Goal: Information Seeking & Learning: Learn about a topic

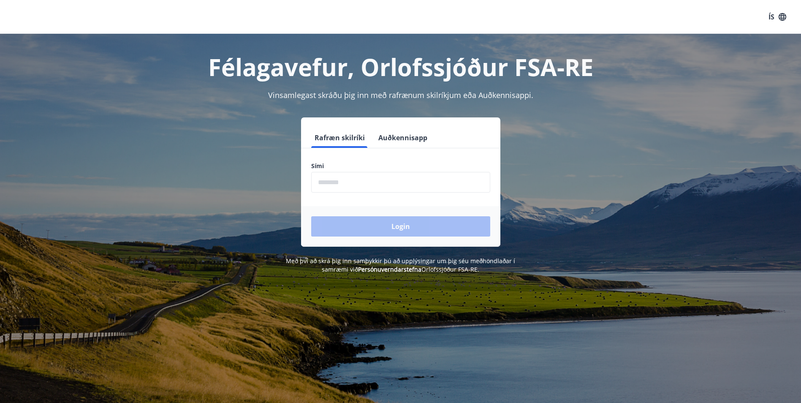
click at [382, 182] on input "phone" at bounding box center [400, 182] width 179 height 21
type input "********"
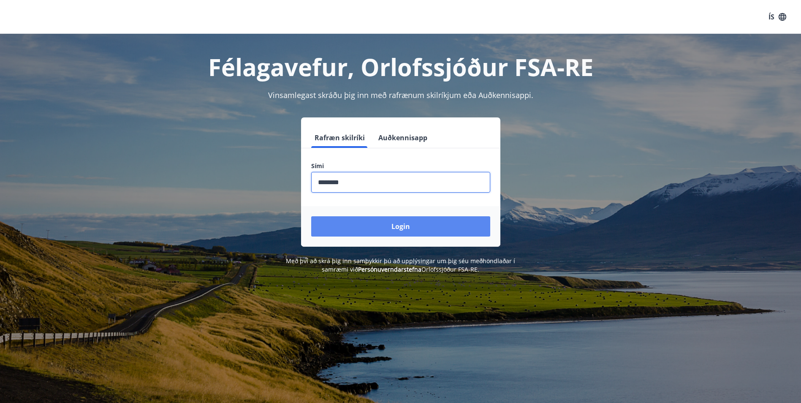
click at [385, 225] on button "Login" at bounding box center [400, 226] width 179 height 20
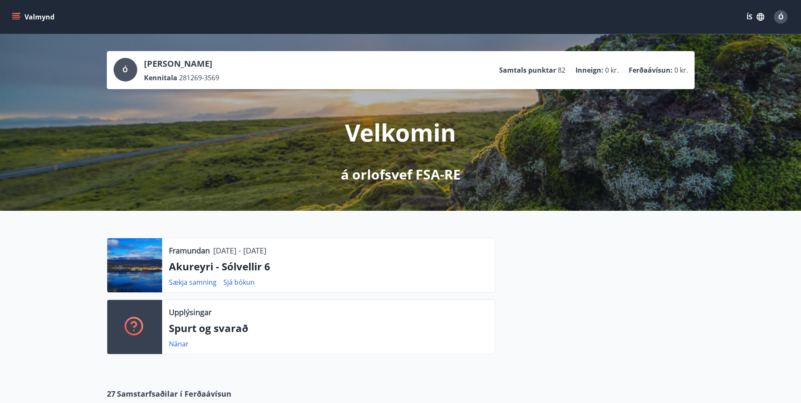
click at [525, 67] on p "Samtals punktar" at bounding box center [527, 69] width 57 height 9
click at [784, 16] on div "Ó" at bounding box center [781, 17] width 14 height 14
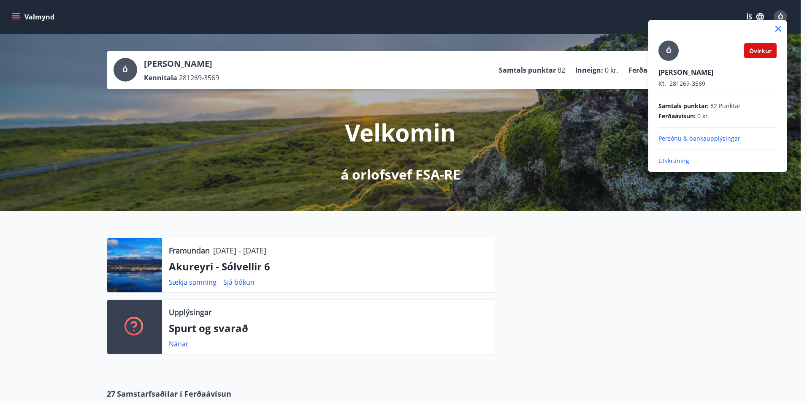
click at [656, 225] on div at bounding box center [403, 201] width 807 height 403
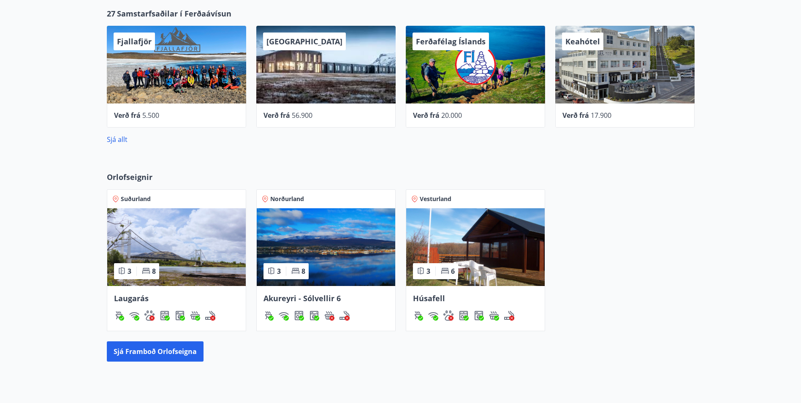
scroll to position [457, 0]
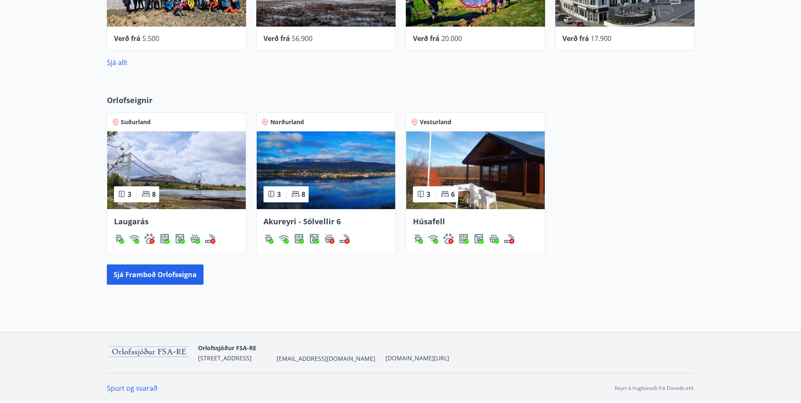
click at [138, 385] on link "Spurt og svarað" at bounding box center [132, 387] width 51 height 9
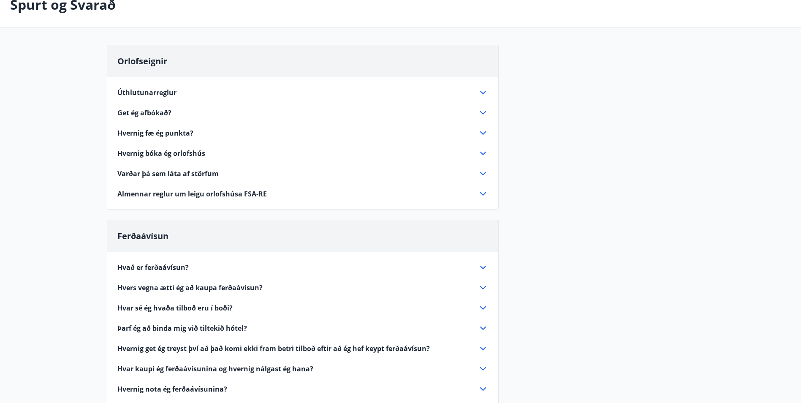
scroll to position [42, 0]
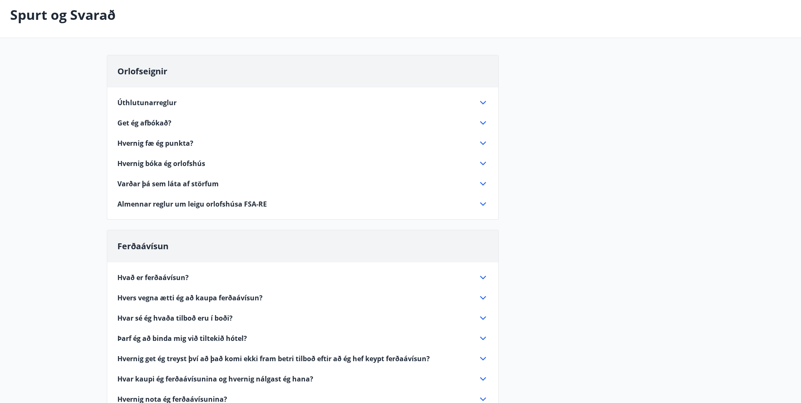
click at [188, 140] on span "Hvernig fæ ég punkta?" at bounding box center [155, 142] width 76 height 9
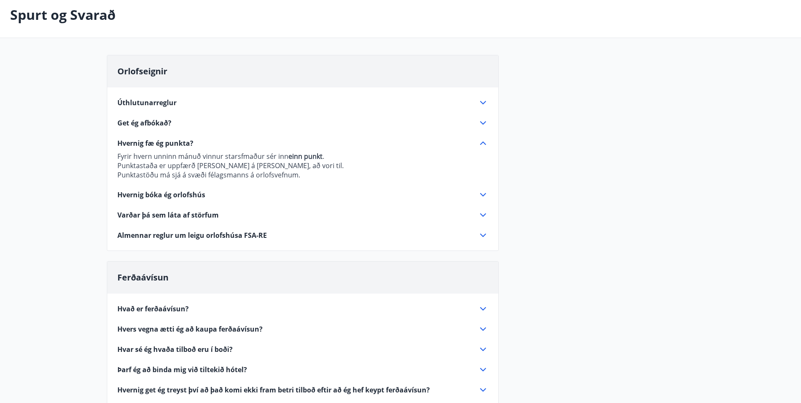
click at [181, 195] on span "Hvernig bóka ég orlofshús" at bounding box center [161, 194] width 88 height 9
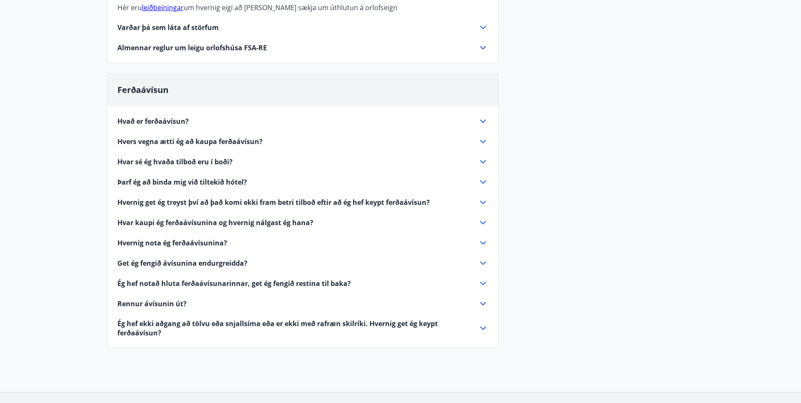
scroll to position [271, 0]
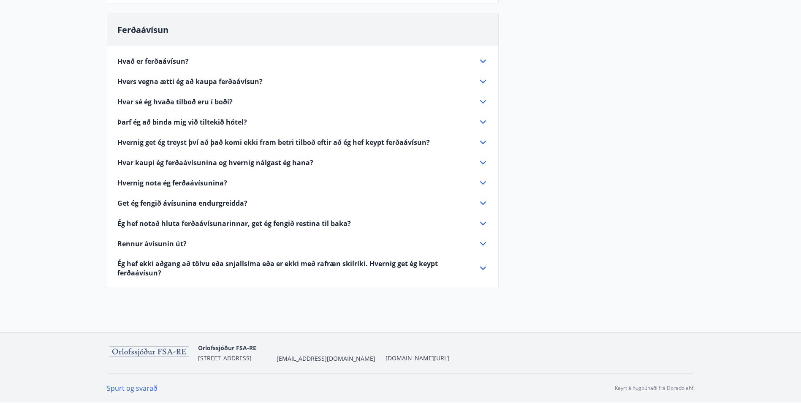
click at [305, 358] on span "[EMAIL_ADDRESS][DOMAIN_NAME]" at bounding box center [326, 358] width 99 height 8
click at [557, 222] on div "Orlofseignir Úthlutunarreglur 1. Sumarútleiga Húsin eru leigð út frá [PERSON_NA…" at bounding box center [401, 62] width 588 height 472
